Goal: Task Accomplishment & Management: Manage account settings

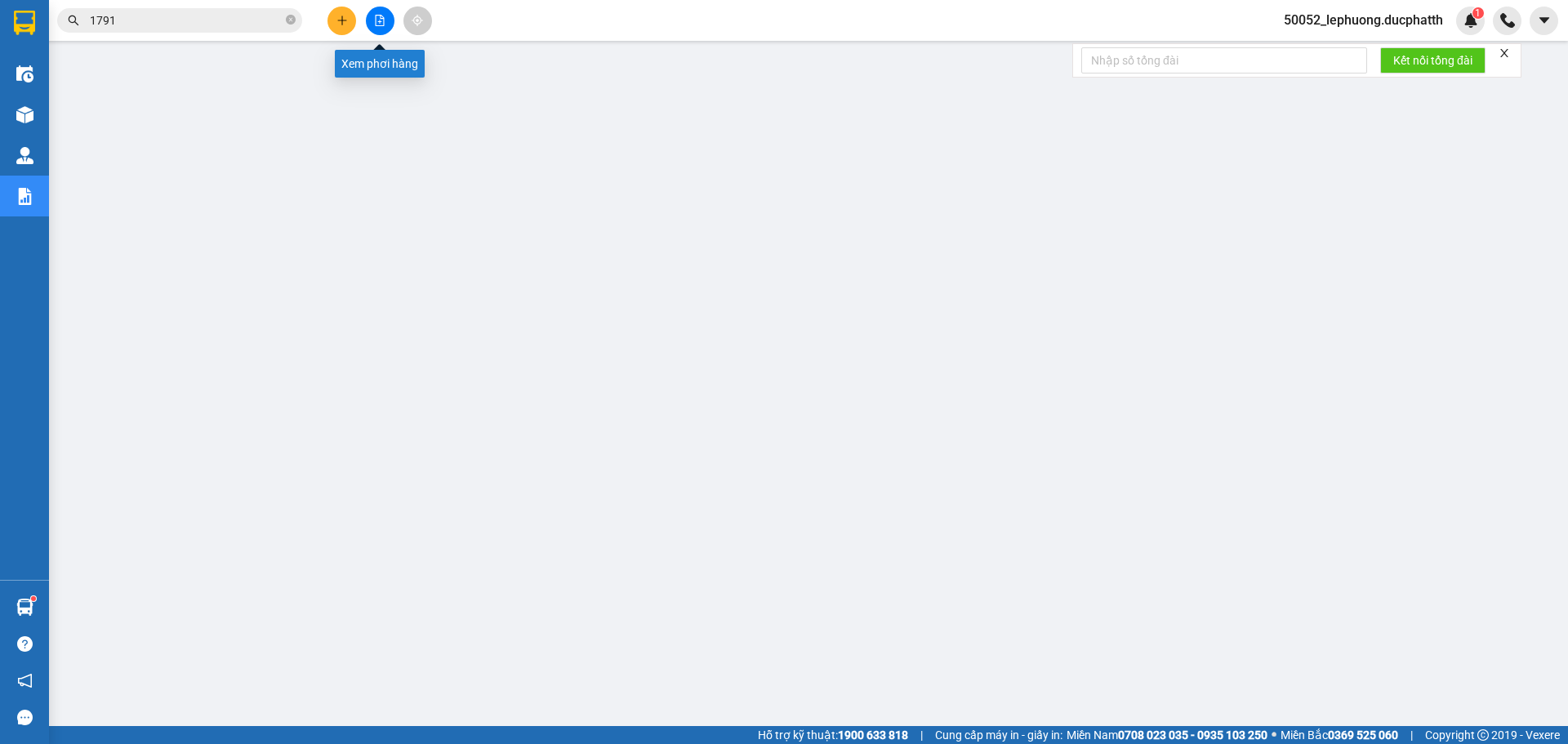
click at [382, 18] on icon "file-add" at bounding box center [379, 20] width 12 height 12
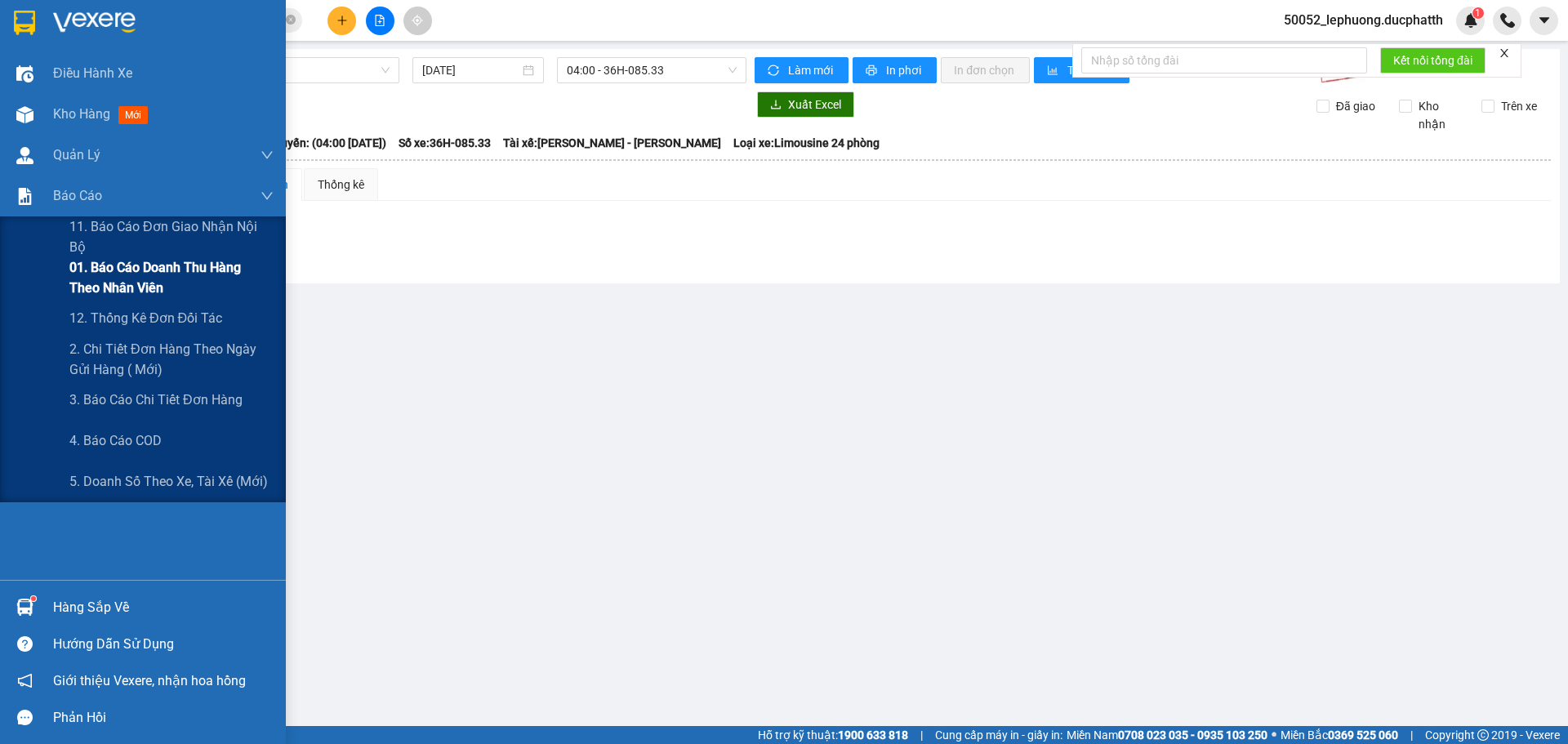
click at [120, 276] on span "01. Báo cáo doanh thu hàng theo nhân viên" at bounding box center [171, 277] width 205 height 41
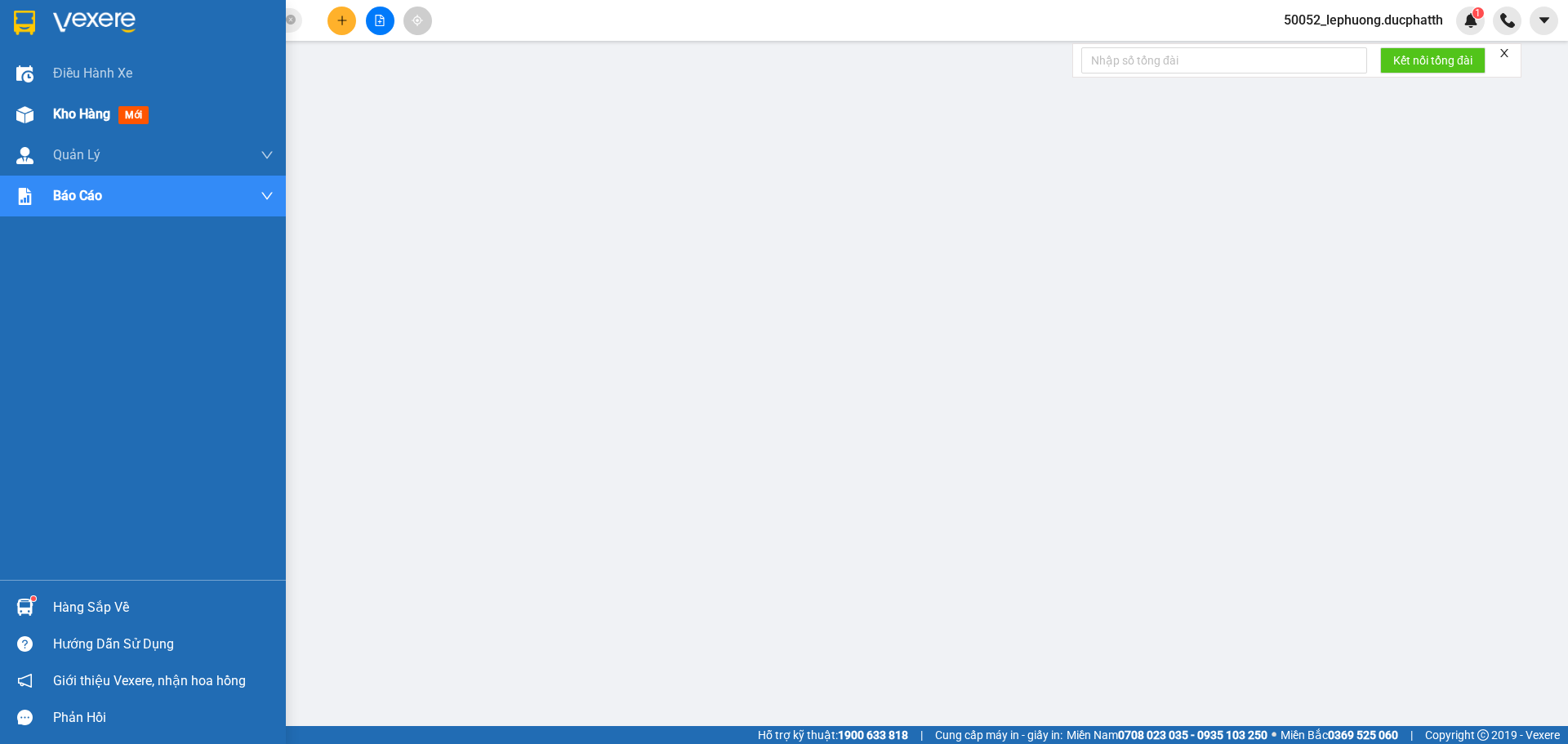
click at [56, 112] on span "Kho hàng" at bounding box center [81, 114] width 58 height 16
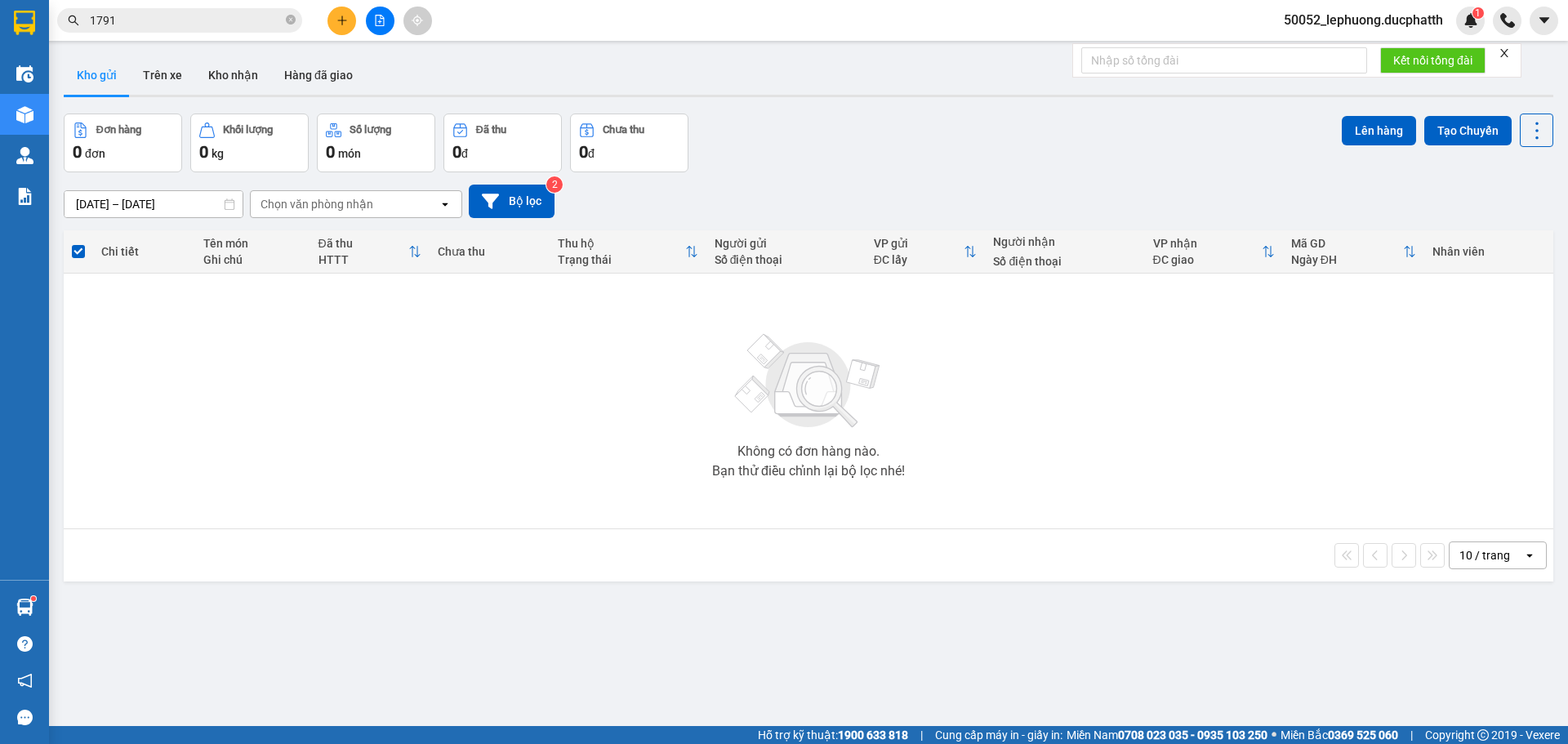
click at [1370, 22] on span "50052_lephuong.ducphatth" at bounding box center [1363, 19] width 185 height 20
click at [1320, 43] on span "Đăng xuất" at bounding box center [1370, 50] width 152 height 18
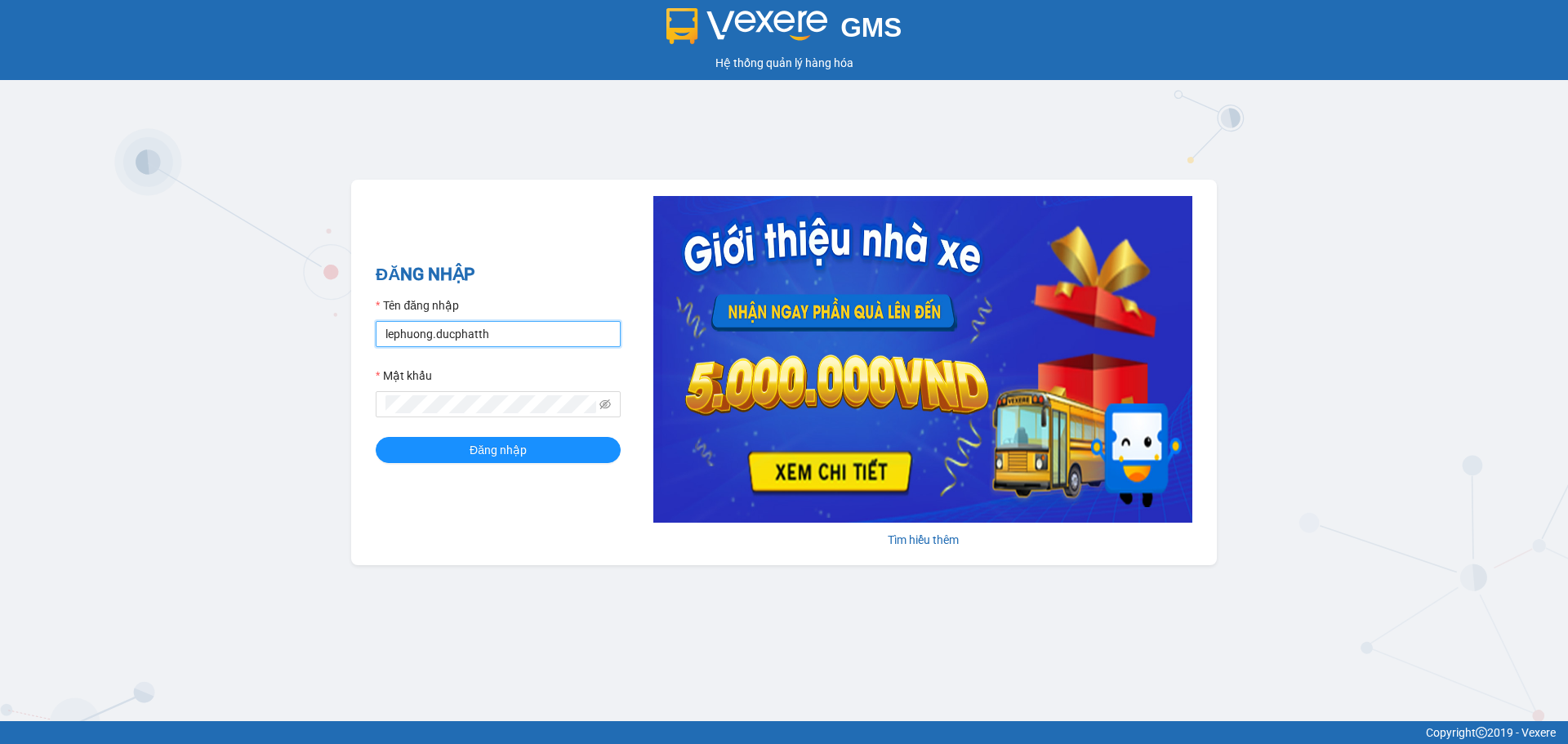
click at [509, 341] on input "lephuong.ducphatth" at bounding box center [498, 334] width 245 height 27
type input "ltmai.ducphatth"
click at [531, 438] on button "Đăng nhập" at bounding box center [498, 450] width 245 height 27
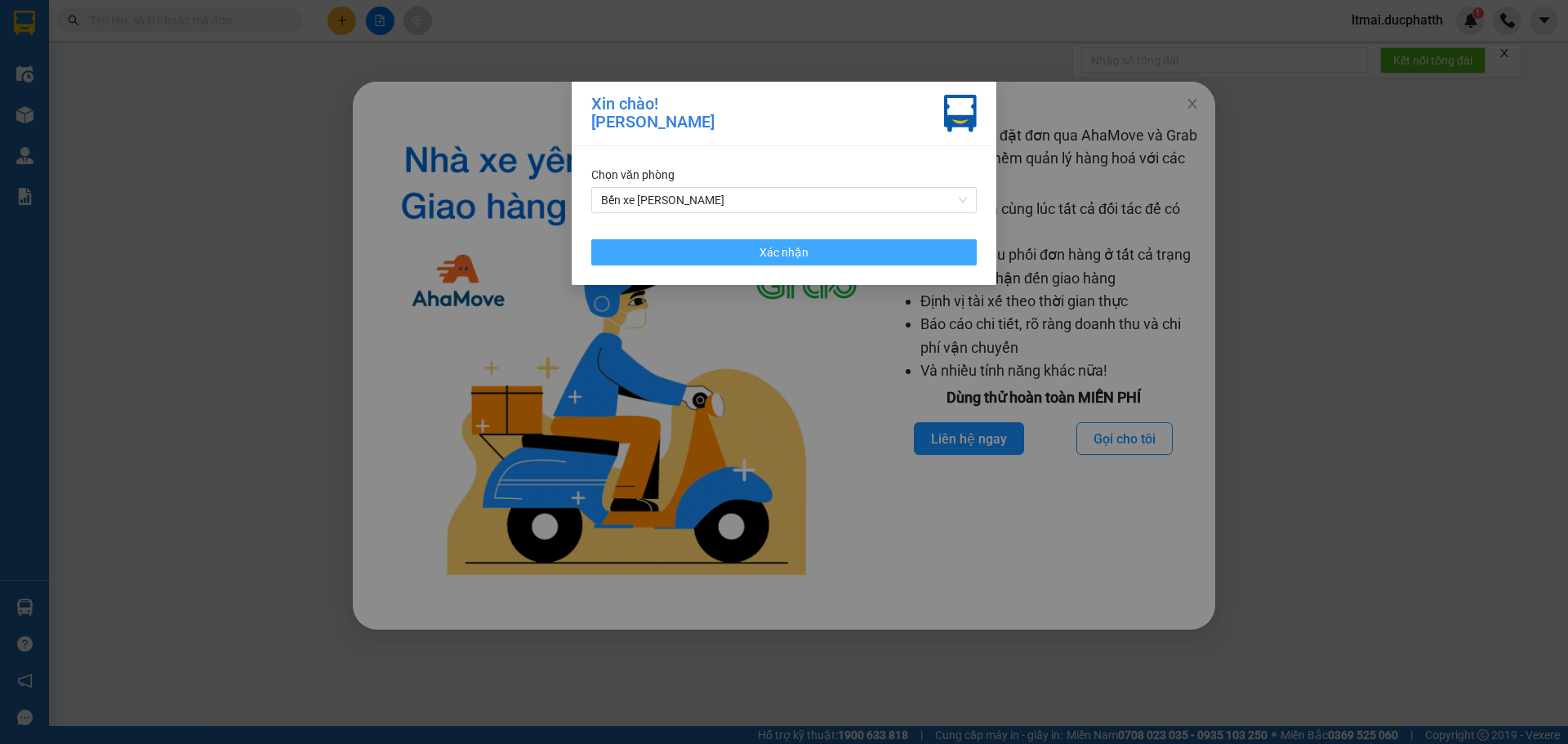
click at [905, 254] on button "Xác nhận" at bounding box center [784, 252] width 385 height 27
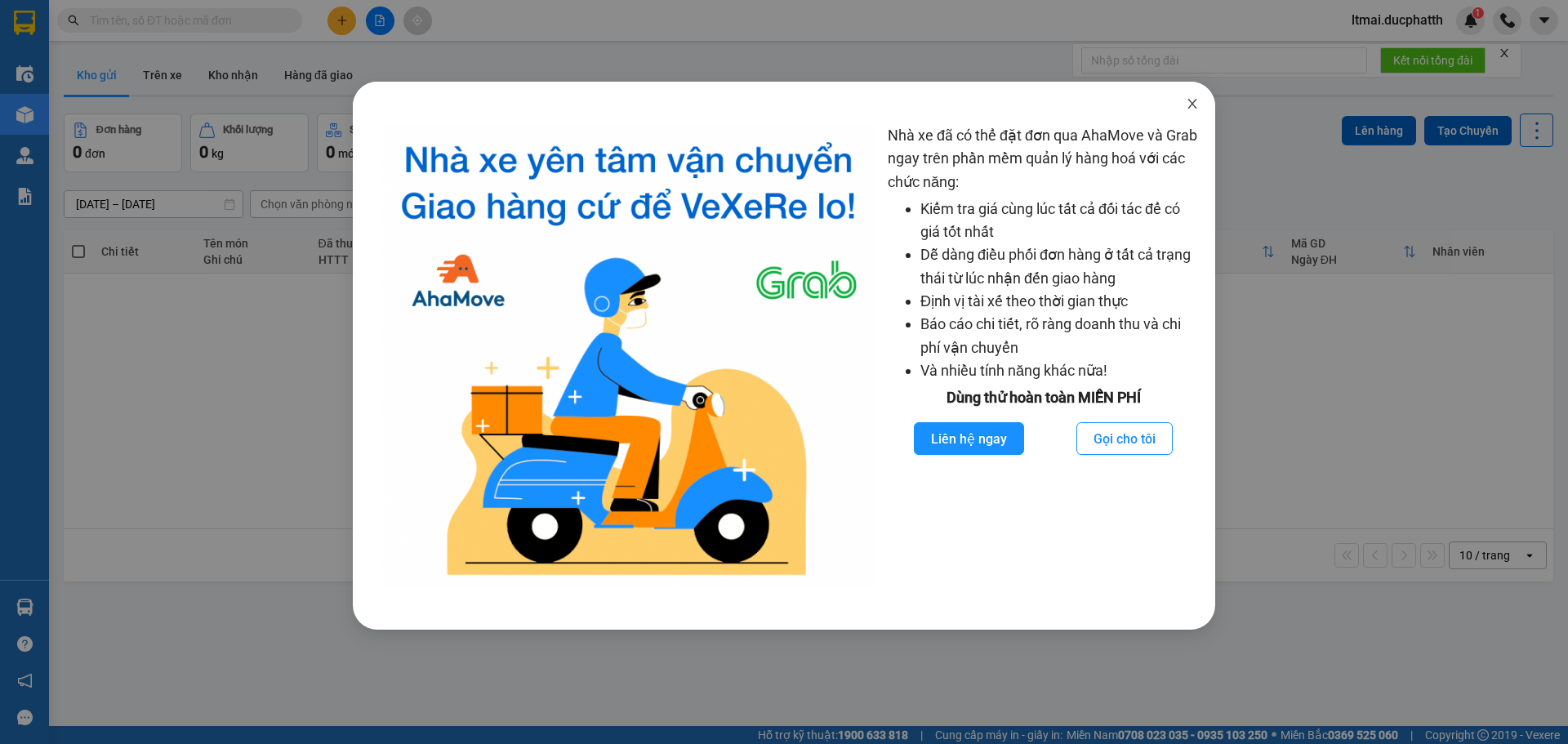
click at [1194, 103] on icon "close" at bounding box center [1192, 104] width 13 height 13
